Goal: Task Accomplishment & Management: Use online tool/utility

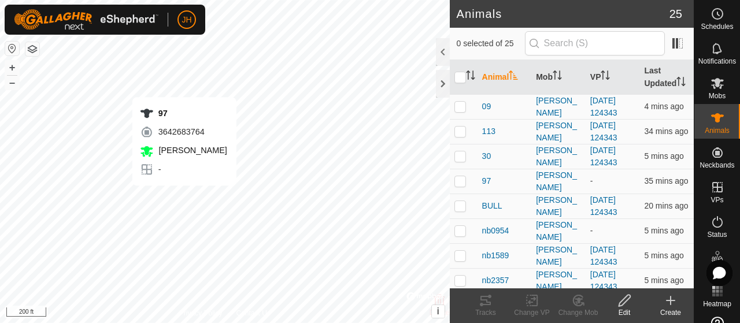
checkbox input "true"
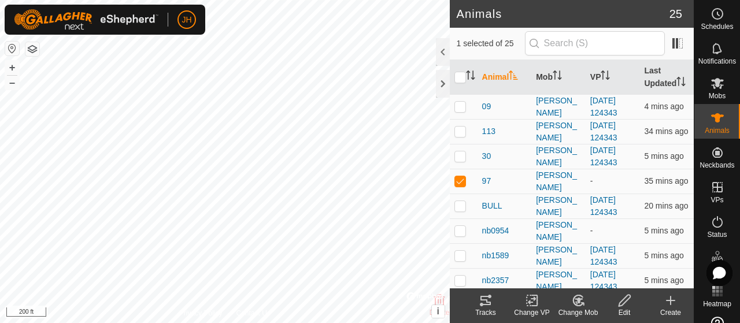
click at [527, 298] on icon at bounding box center [532, 301] width 14 height 14
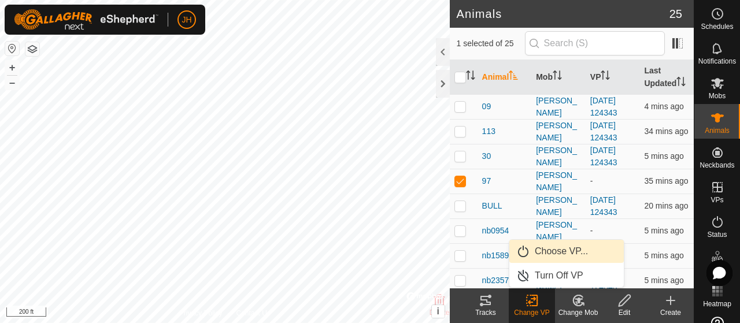
click at [540, 254] on link "Choose VP..." at bounding box center [566, 251] width 115 height 23
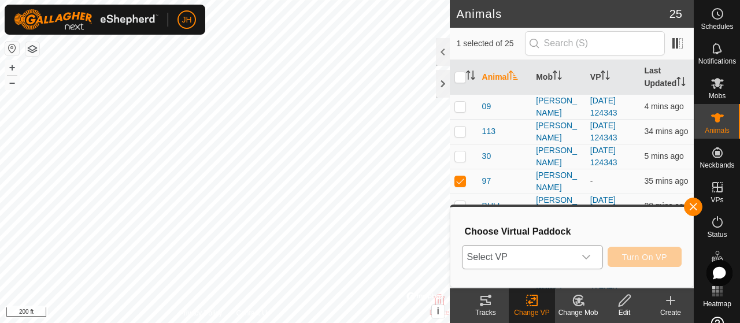
click at [588, 257] on icon "dropdown trigger" at bounding box center [586, 257] width 9 height 9
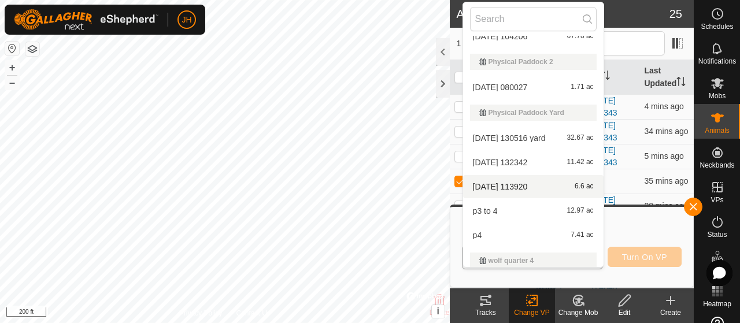
scroll to position [68, 0]
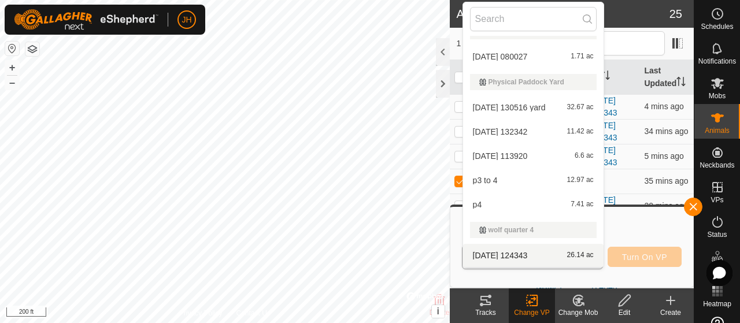
click at [514, 260] on li "[DATE] 124343 26.14 ac" at bounding box center [533, 255] width 141 height 23
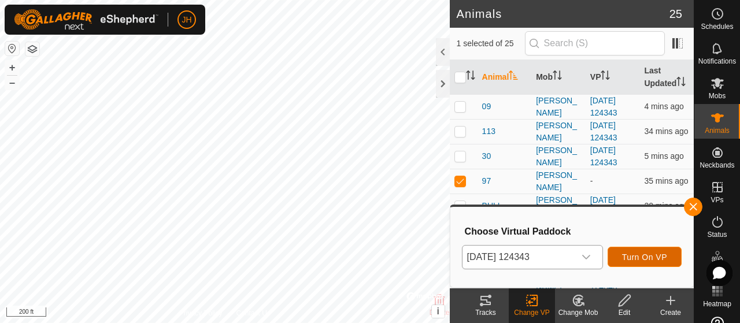
click at [636, 259] on span "Turn On VP" at bounding box center [644, 257] width 45 height 9
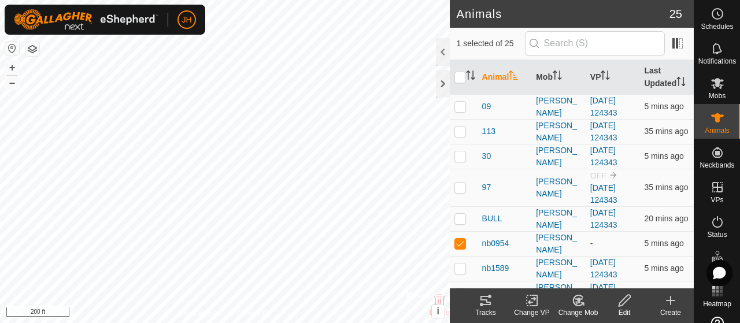
click at [534, 305] on icon at bounding box center [532, 301] width 14 height 14
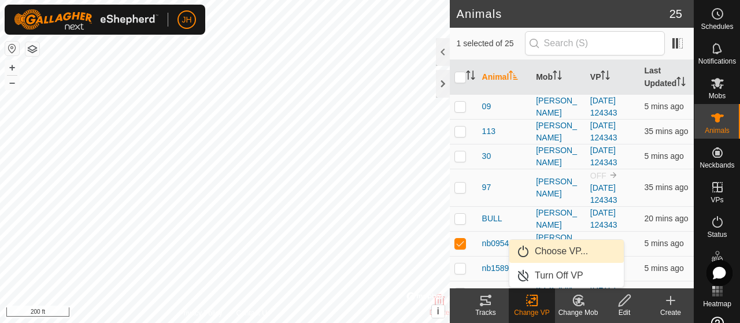
click at [546, 252] on link "Choose VP..." at bounding box center [566, 251] width 115 height 23
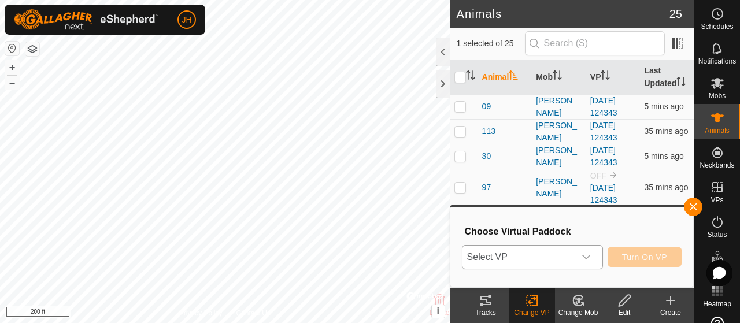
click at [581, 262] on div "dropdown trigger" at bounding box center [586, 257] width 23 height 23
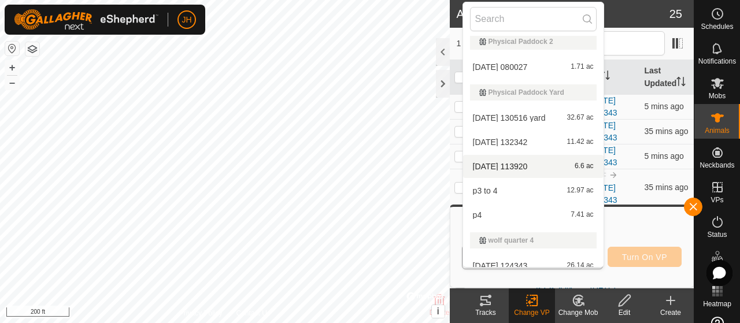
scroll to position [68, 0]
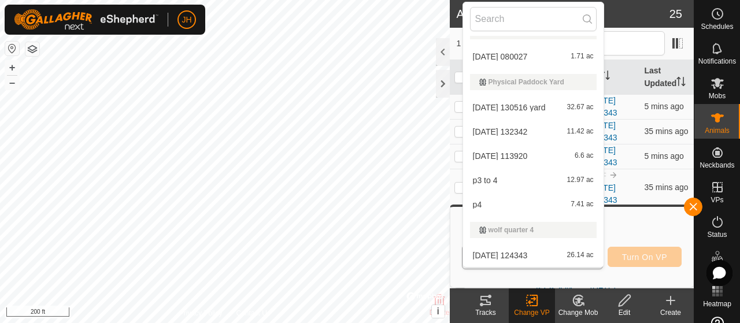
click at [531, 256] on li "[DATE] 124343 26.14 ac" at bounding box center [533, 255] width 141 height 23
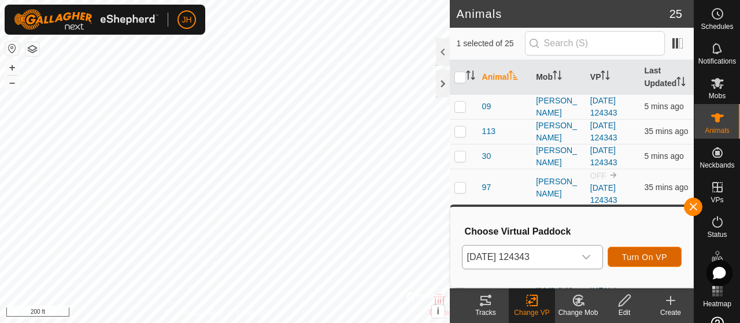
click at [642, 256] on span "Turn On VP" at bounding box center [644, 257] width 45 height 9
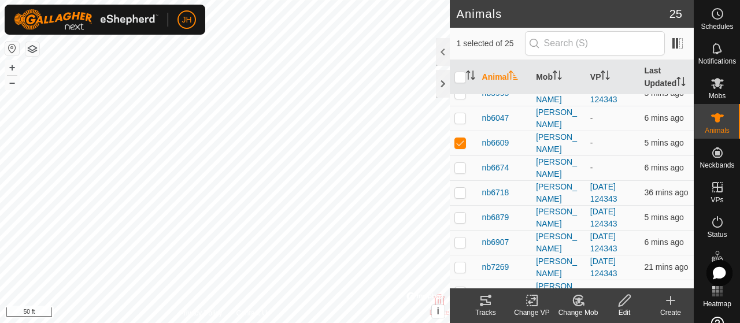
scroll to position [395, 0]
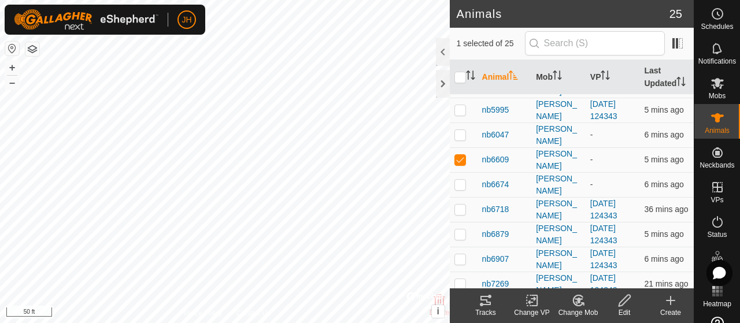
click at [532, 300] on icon at bounding box center [532, 301] width 14 height 14
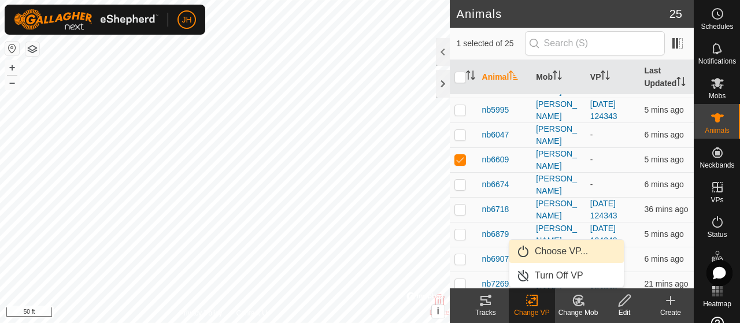
click at [554, 259] on link "Choose VP..." at bounding box center [566, 251] width 115 height 23
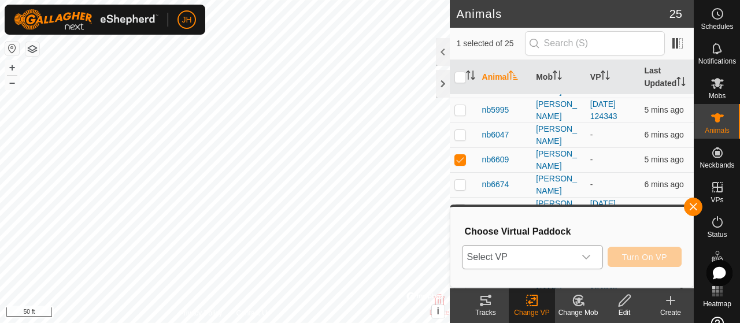
click at [586, 260] on icon "dropdown trigger" at bounding box center [586, 257] width 9 height 9
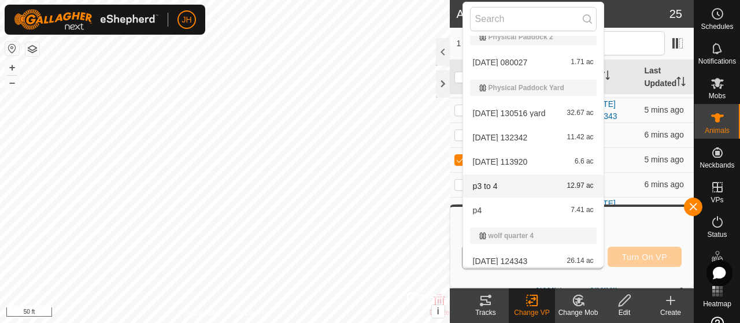
scroll to position [68, 0]
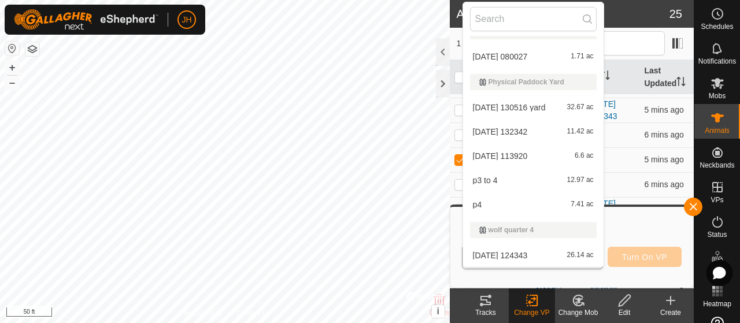
click at [516, 253] on li "[DATE] 124343 26.14 ac" at bounding box center [533, 255] width 141 height 23
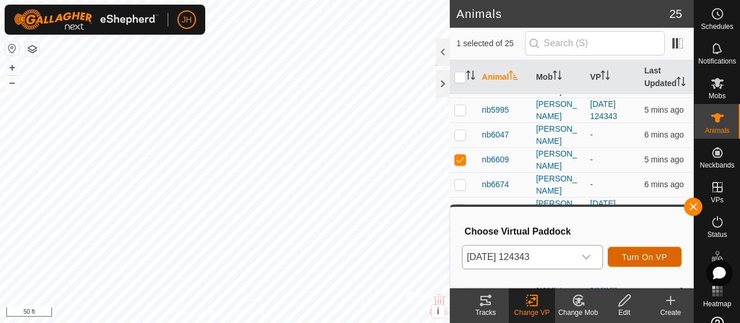
click at [614, 256] on button "Turn On VP" at bounding box center [645, 257] width 74 height 20
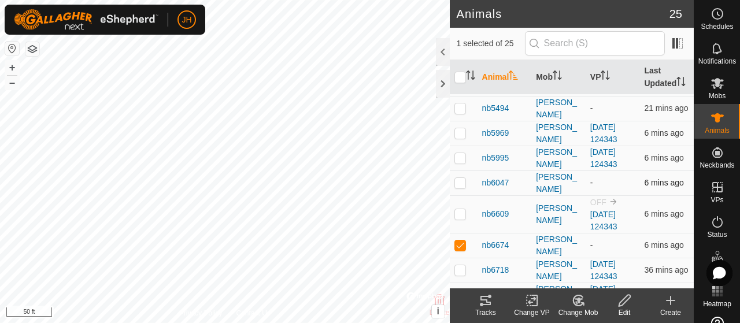
scroll to position [467, 0]
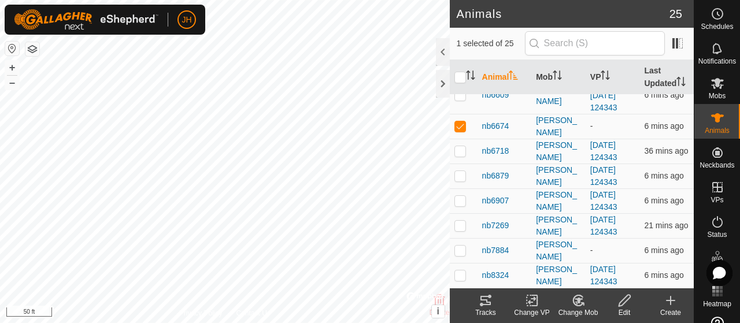
click at [527, 302] on icon at bounding box center [532, 301] width 14 height 14
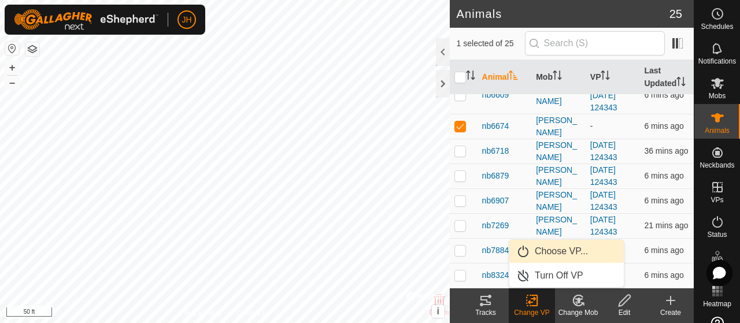
click at [550, 249] on link "Choose VP..." at bounding box center [566, 251] width 115 height 23
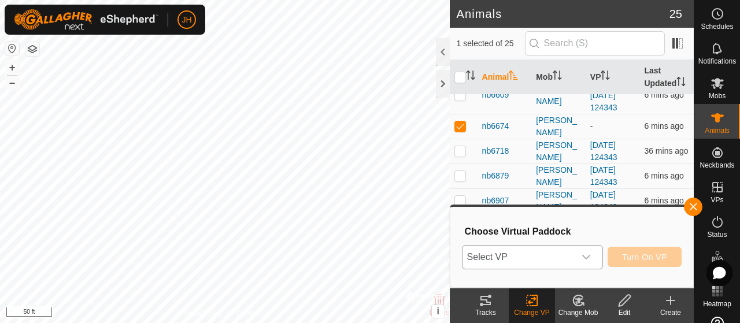
click at [589, 261] on icon "dropdown trigger" at bounding box center [586, 257] width 9 height 9
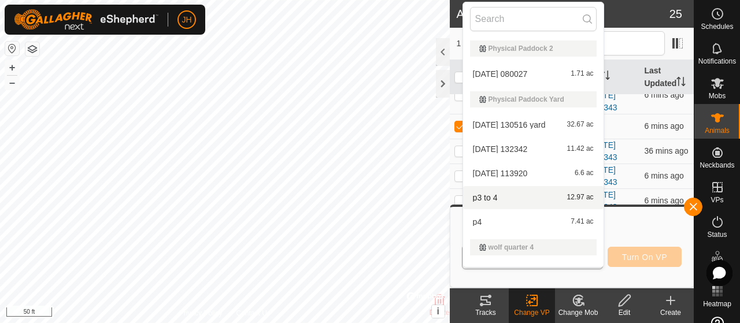
scroll to position [68, 0]
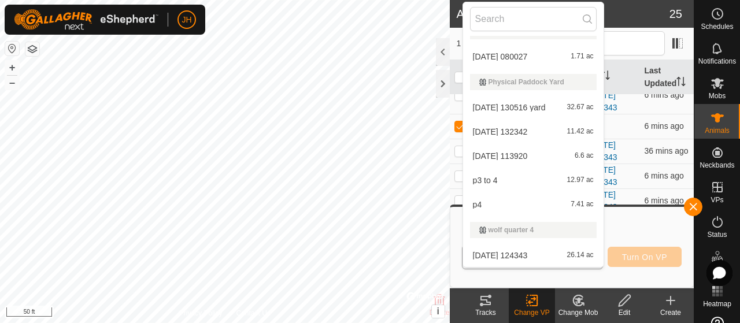
click at [529, 254] on li "[DATE] 124343 26.14 ac" at bounding box center [533, 255] width 141 height 23
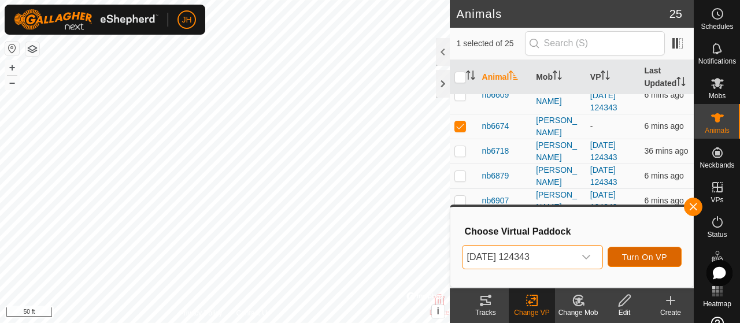
click at [652, 255] on span "Turn On VP" at bounding box center [644, 257] width 45 height 9
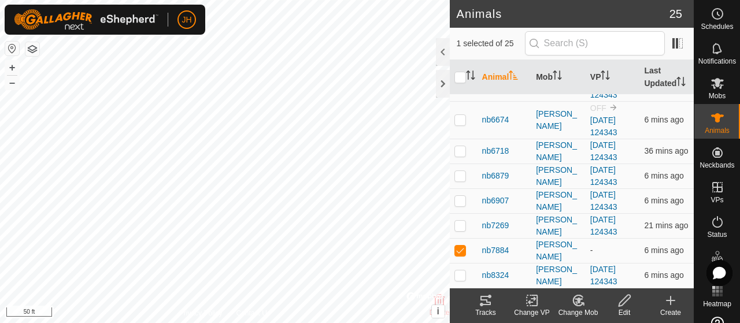
scroll to position [481, 0]
click at [532, 299] on icon at bounding box center [532, 301] width 8 height 8
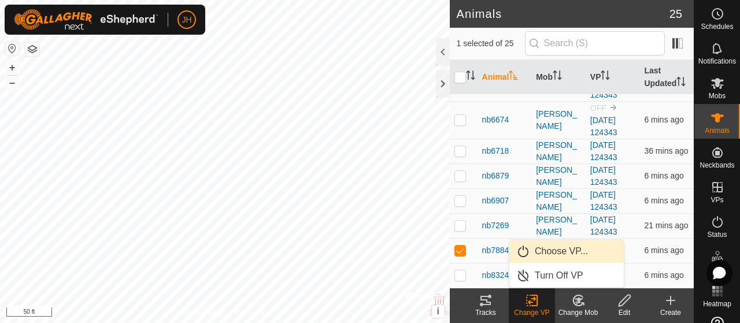
click at [565, 249] on link "Choose VP..." at bounding box center [566, 251] width 115 height 23
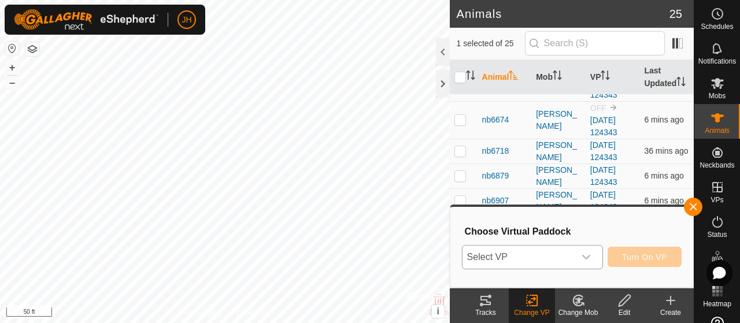
click at [586, 257] on icon "dropdown trigger" at bounding box center [586, 257] width 8 height 5
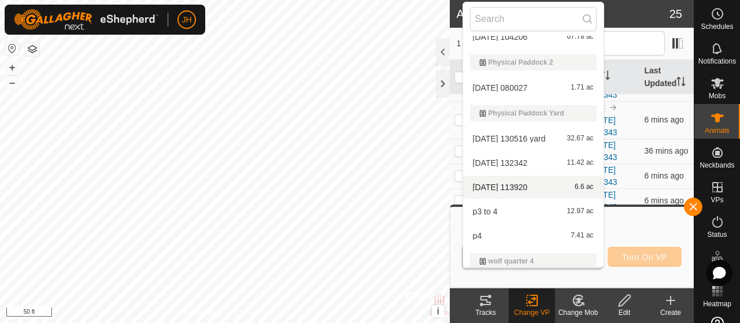
scroll to position [68, 0]
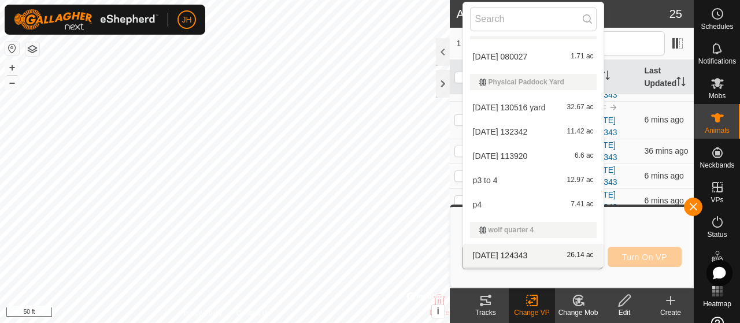
click at [519, 256] on li "[DATE] 124343 26.14 ac" at bounding box center [533, 255] width 141 height 23
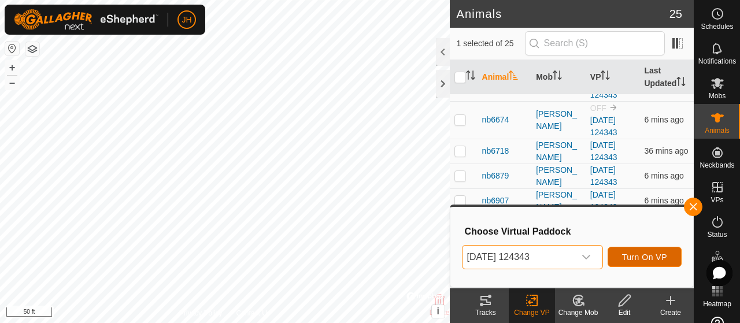
click at [631, 257] on span "Turn On VP" at bounding box center [644, 257] width 45 height 9
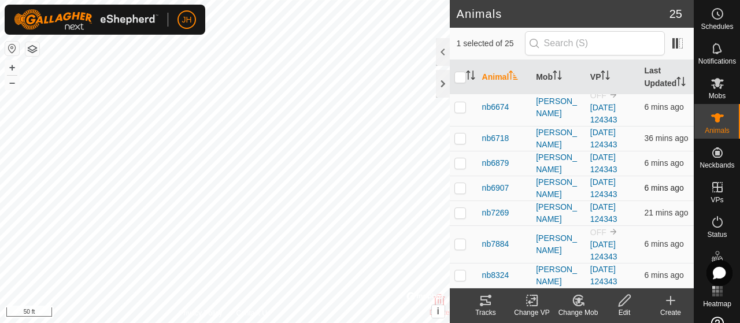
scroll to position [379, 0]
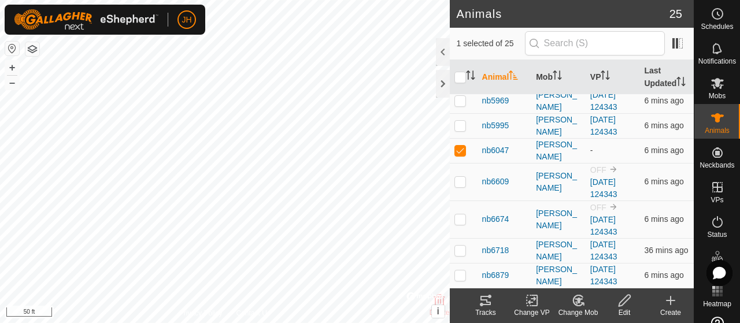
click at [532, 306] on icon at bounding box center [534, 301] width 5 height 10
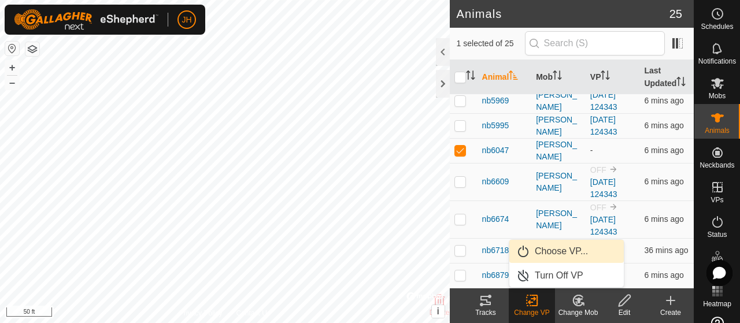
click at [556, 254] on link "Choose VP..." at bounding box center [566, 251] width 115 height 23
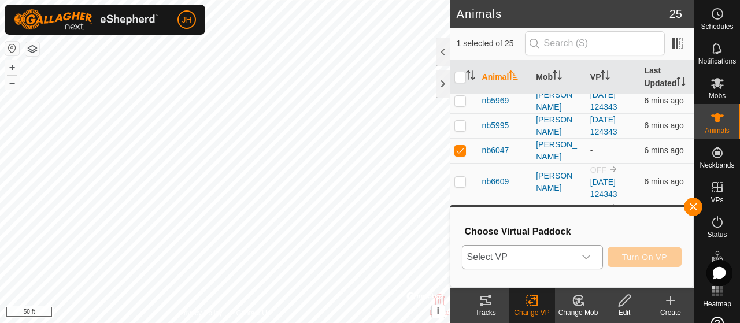
click at [590, 259] on icon "dropdown trigger" at bounding box center [586, 257] width 9 height 9
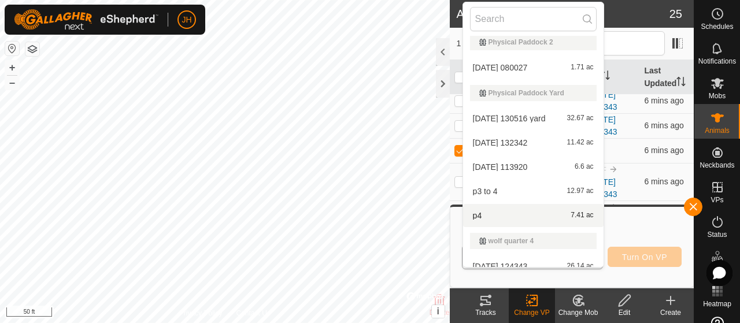
scroll to position [68, 0]
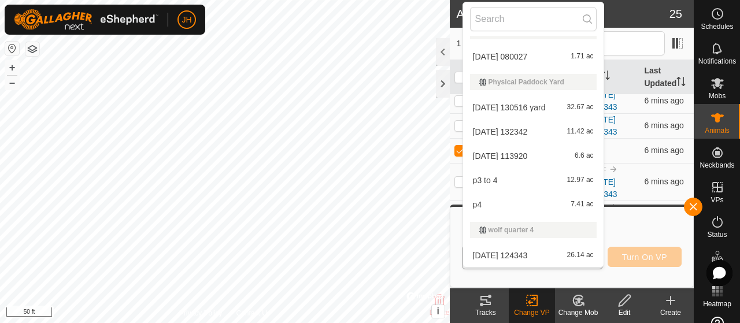
click at [549, 255] on li "[DATE] 124343 26.14 ac" at bounding box center [533, 255] width 141 height 23
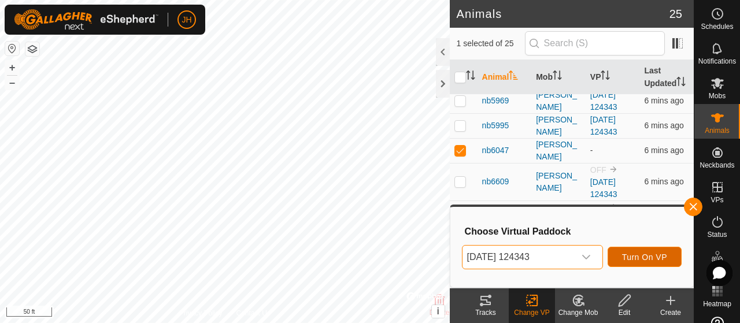
click at [657, 259] on span "Turn On VP" at bounding box center [644, 257] width 45 height 9
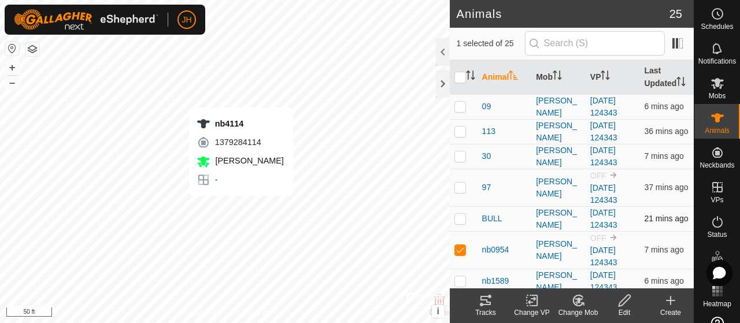
checkbox input "false"
checkbox input "true"
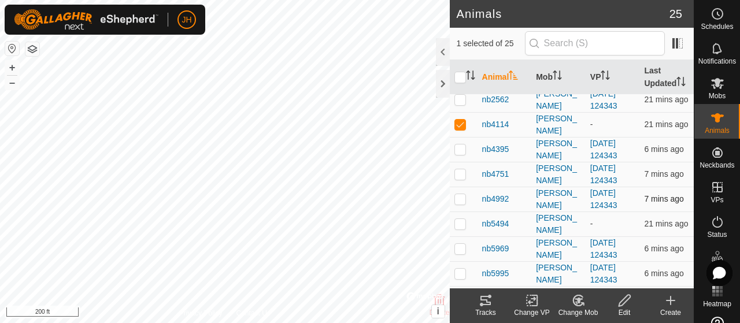
scroll to position [58, 0]
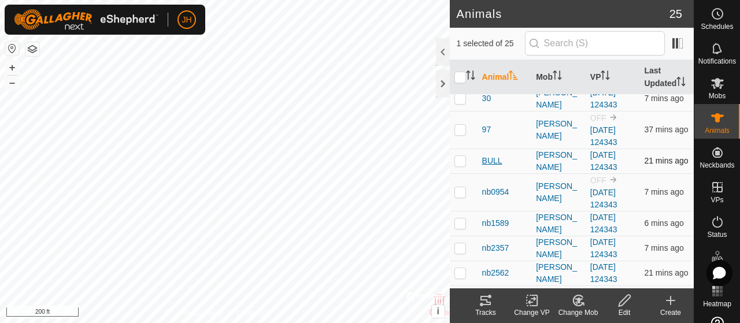
click at [496, 167] on span "BULL" at bounding box center [492, 161] width 20 height 12
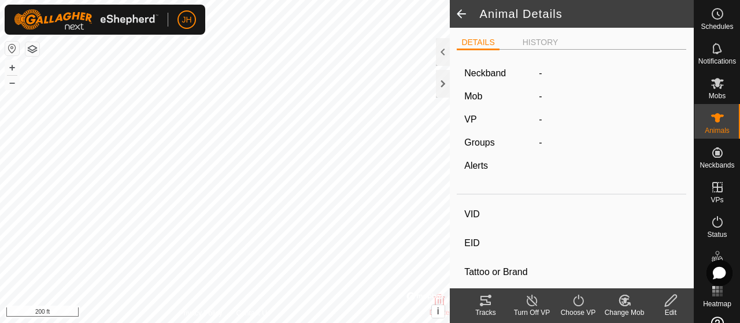
type input "BULL"
type input "-"
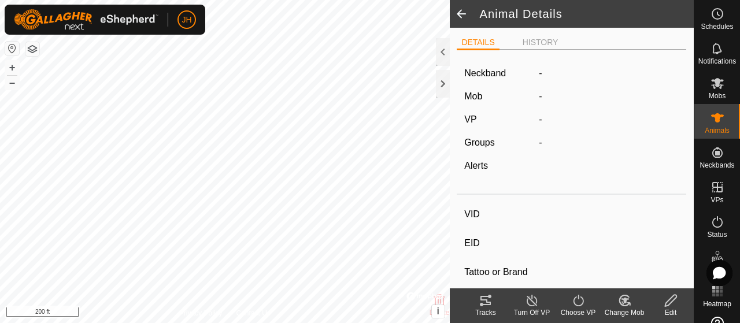
type input "0 kg"
type input "-"
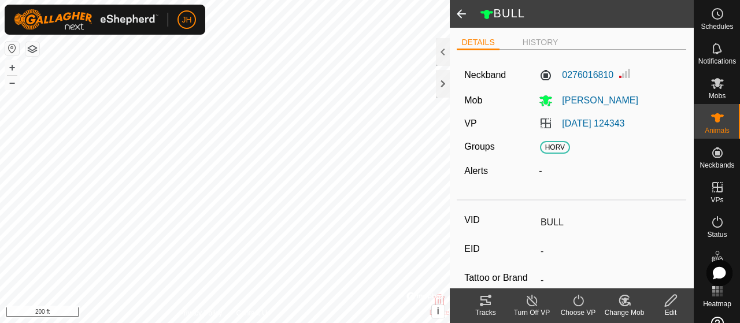
click at [478, 305] on tracks-svg-icon at bounding box center [486, 301] width 46 height 14
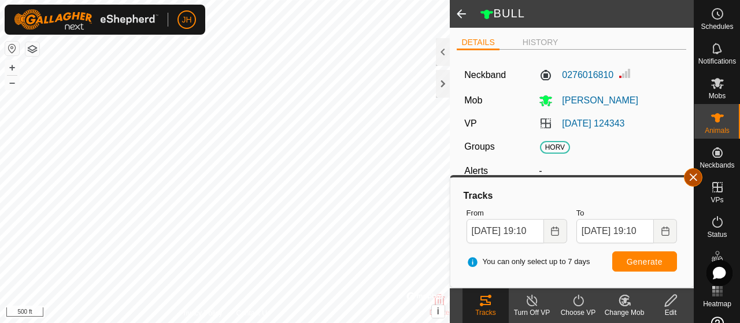
click at [695, 179] on button "button" at bounding box center [693, 177] width 19 height 19
